Goal: Find contact information: Find contact information

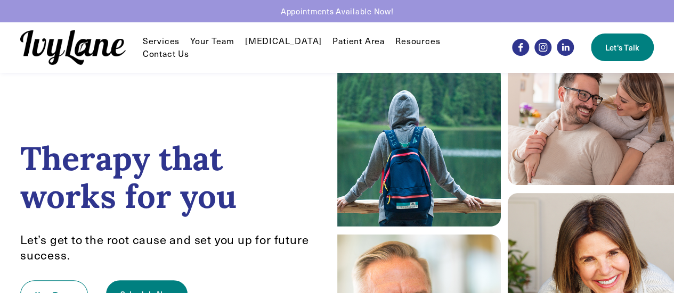
click at [68, 41] on img at bounding box center [72, 47] width 105 height 35
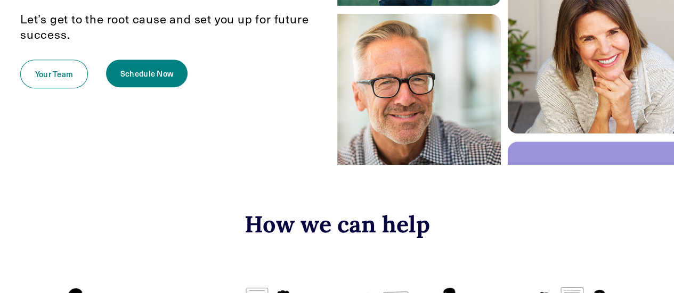
scroll to position [219, 0]
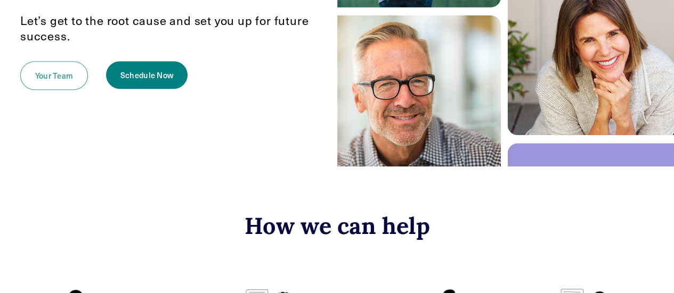
click at [52, 80] on link "Your Team" at bounding box center [54, 75] width 68 height 29
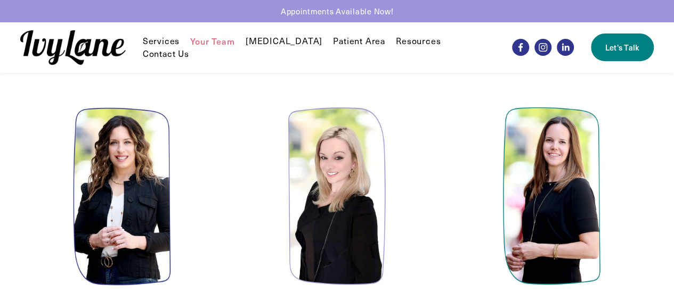
click at [347, 45] on link "Patient Area" at bounding box center [359, 41] width 52 height 13
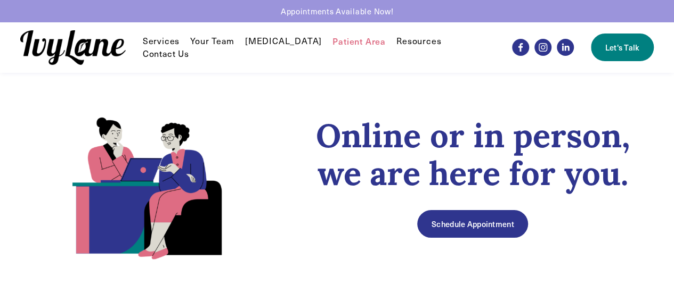
click at [0, 0] on span "FAQ" at bounding box center [0, 0] width 0 height 0
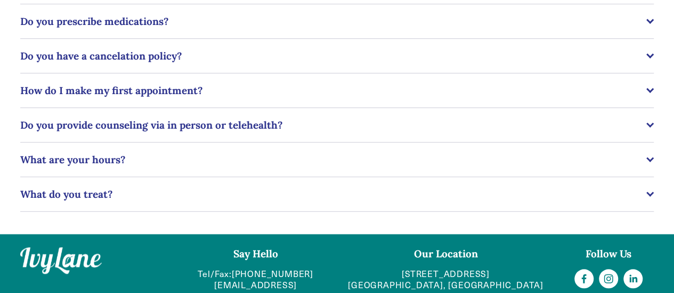
scroll to position [310, 0]
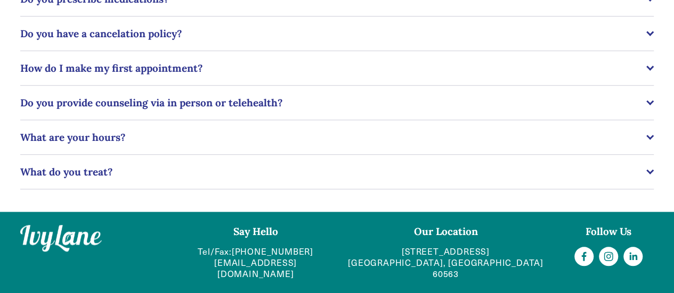
click at [245, 268] on link "[EMAIL_ADDRESS][DOMAIN_NAME]" at bounding box center [255, 269] width 145 height 22
